Goal: Information Seeking & Learning: Learn about a topic

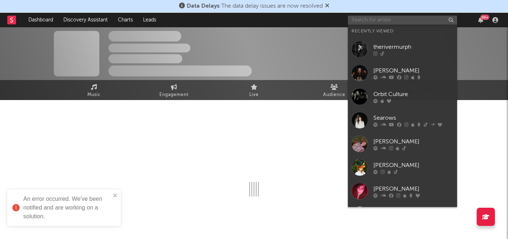
click at [370, 19] on input "text" at bounding box center [402, 20] width 109 height 9
paste input "passengerprincess"
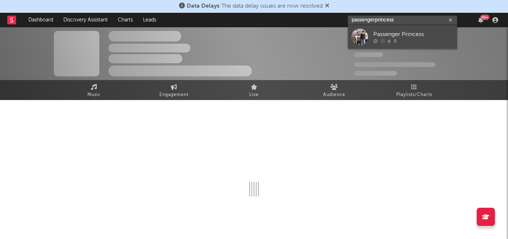
type input "passengerprincess"
click at [382, 38] on div "Passenger Princess" at bounding box center [414, 34] width 80 height 9
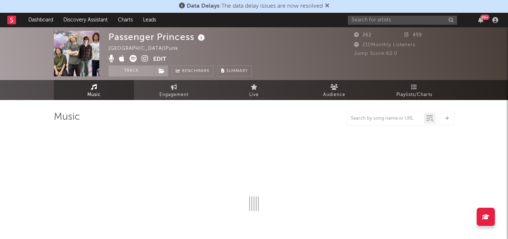
select select "1w"
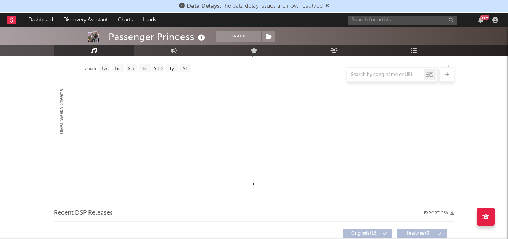
scroll to position [75, 0]
